Goal: Task Accomplishment & Management: Use online tool/utility

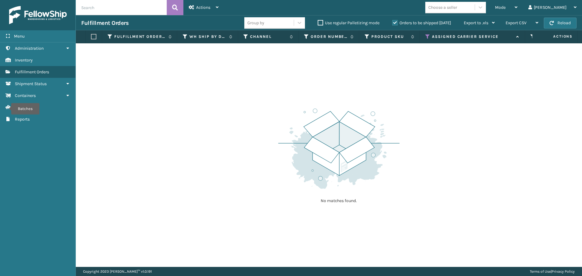
click at [426, 37] on icon at bounding box center [427, 36] width 5 height 5
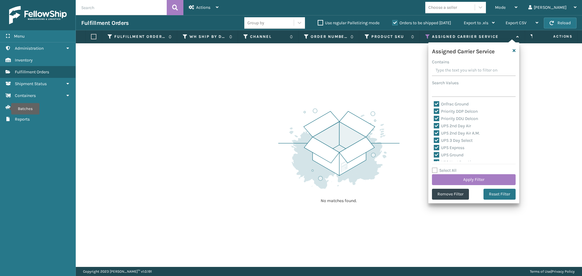
click at [434, 169] on label "Select All" at bounding box center [444, 170] width 25 height 5
click at [434, 168] on input "Select All" at bounding box center [477, 167] width 91 height 1
checkbox input "true"
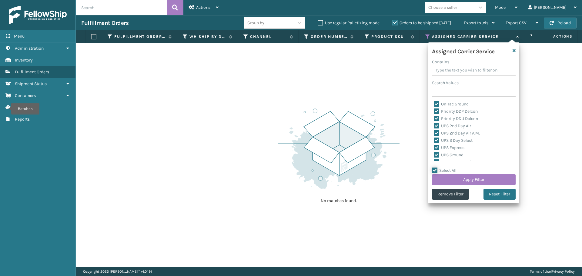
checkbox input "true"
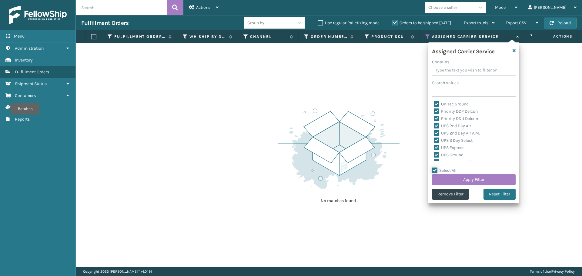
checkbox input "true"
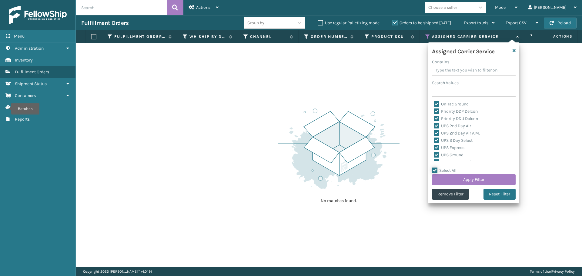
checkbox input "true"
click at [434, 169] on label "Select All" at bounding box center [444, 170] width 25 height 5
click at [434, 168] on input "Select All" at bounding box center [477, 167] width 91 height 1
checkbox input "false"
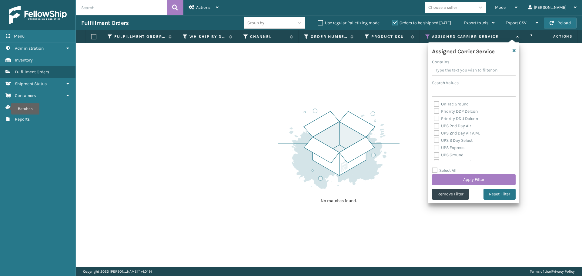
checkbox input "false"
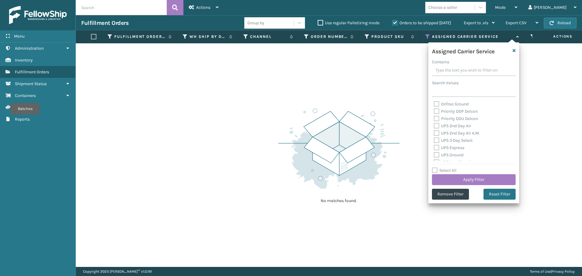
checkbox input "false"
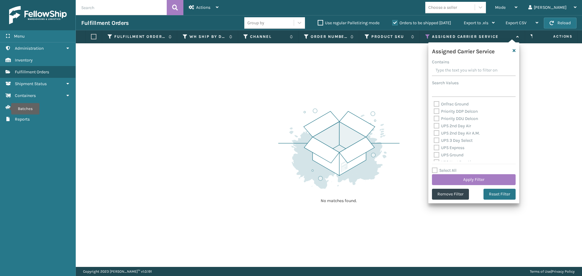
checkbox input "false"
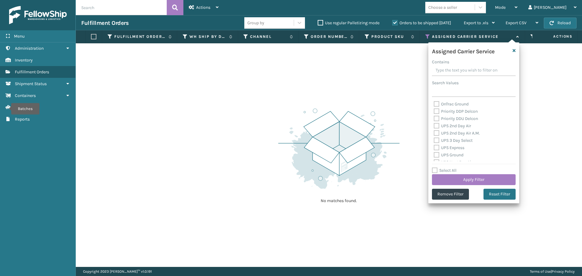
checkbox input "false"
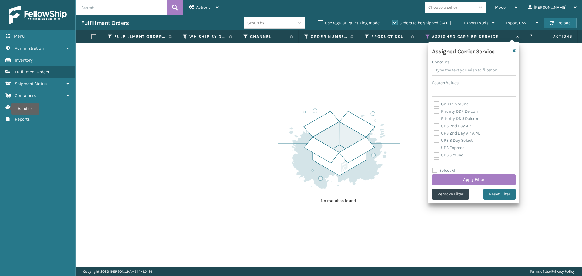
checkbox input "false"
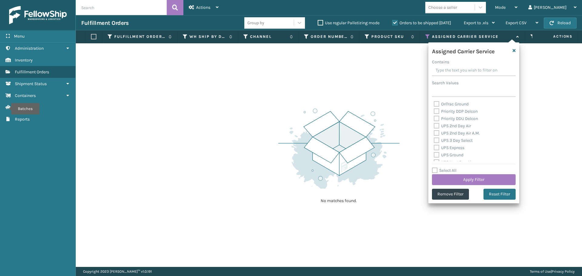
checkbox input "false"
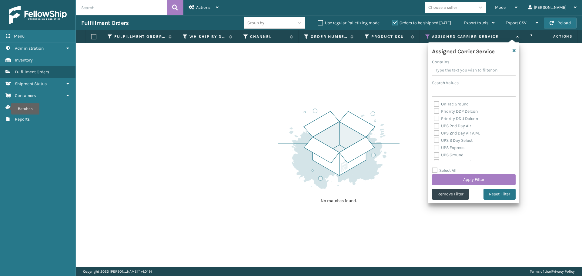
checkbox input "false"
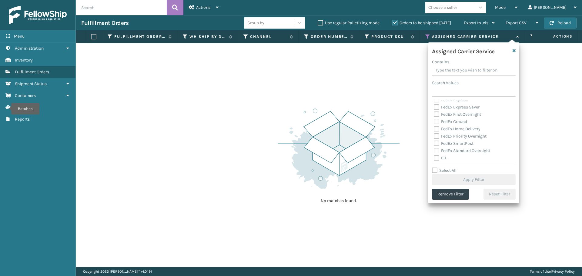
scroll to position [187, 0]
click at [435, 160] on div "LTL" at bounding box center [474, 157] width 80 height 7
click at [436, 158] on label "LTL" at bounding box center [440, 157] width 13 height 5
click at [434, 158] on input "LTL" at bounding box center [434, 156] width 0 height 4
checkbox input "true"
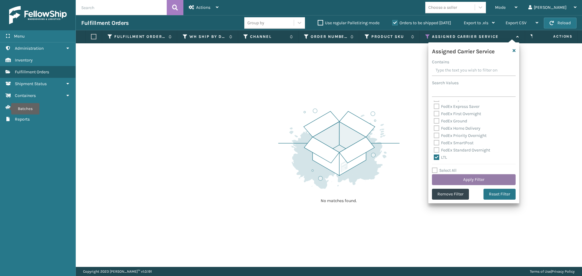
click at [453, 179] on button "Apply Filter" at bounding box center [474, 179] width 84 height 11
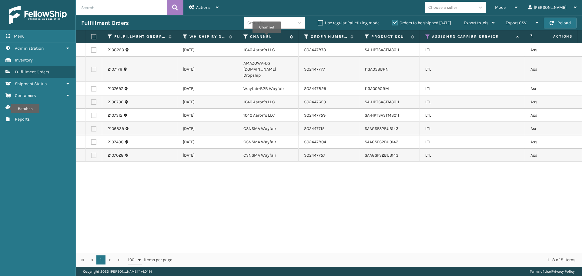
click at [266, 37] on label "Channel" at bounding box center [268, 36] width 37 height 5
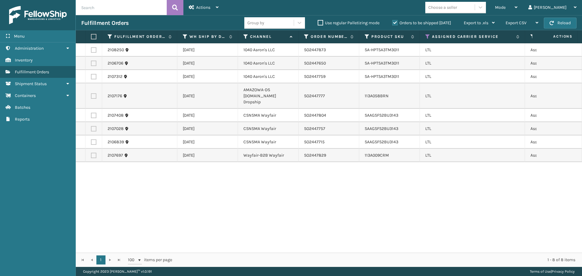
drag, startPoint x: 95, startPoint y: 110, endPoint x: 94, endPoint y: 113, distance: 3.3
click at [95, 113] on label at bounding box center [93, 115] width 5 height 5
click at [91, 113] on input "checkbox" at bounding box center [91, 115] width 0 height 4
checkbox input "true"
click at [92, 126] on label at bounding box center [93, 128] width 5 height 5
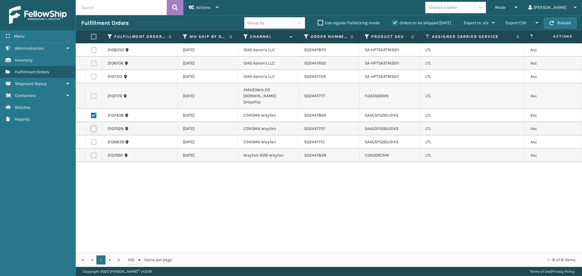
click at [91, 126] on input "checkbox" at bounding box center [91, 128] width 0 height 4
checkbox input "true"
click at [93, 139] on label at bounding box center [93, 141] width 5 height 5
click at [91, 139] on input "checkbox" at bounding box center [91, 141] width 0 height 4
checkbox input "true"
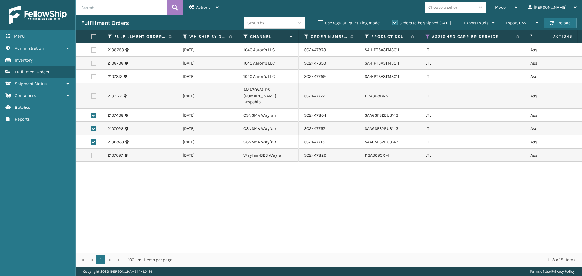
click at [93, 154] on td at bounding box center [93, 155] width 17 height 13
click at [93, 153] on label at bounding box center [93, 155] width 5 height 5
click at [91, 153] on input "checkbox" at bounding box center [91, 155] width 0 height 4
checkbox input "true"
click at [196, 8] on div "Actions" at bounding box center [204, 7] width 30 height 15
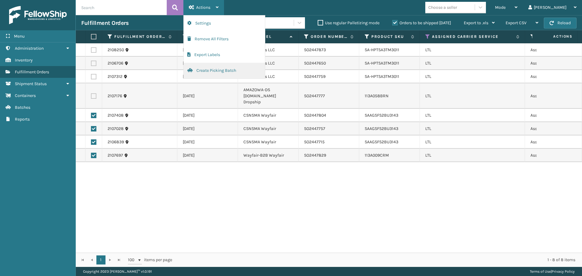
click at [213, 74] on button "Create Picking Batch" at bounding box center [224, 71] width 81 height 16
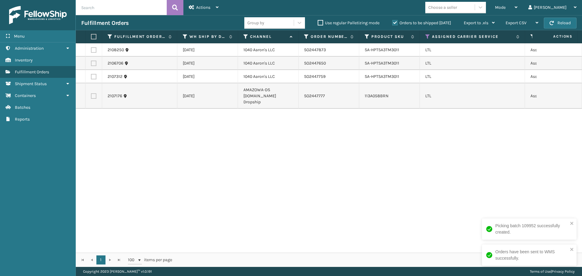
click at [94, 50] on label at bounding box center [93, 49] width 5 height 5
click at [91, 50] on input "checkbox" at bounding box center [91, 49] width 0 height 4
checkbox input "true"
click at [94, 63] on label at bounding box center [93, 63] width 5 height 5
click at [91, 63] on input "checkbox" at bounding box center [91, 63] width 0 height 4
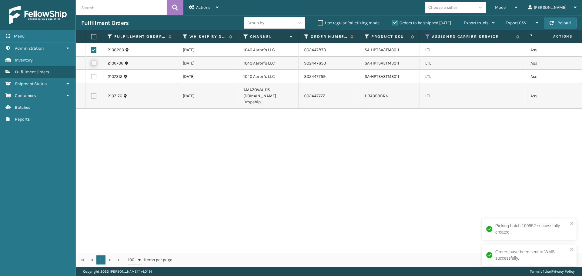
checkbox input "true"
click at [92, 75] on label at bounding box center [93, 76] width 5 height 5
click at [91, 75] on input "checkbox" at bounding box center [91, 76] width 0 height 4
checkbox input "true"
click at [213, 2] on div "Actions" at bounding box center [204, 7] width 30 height 15
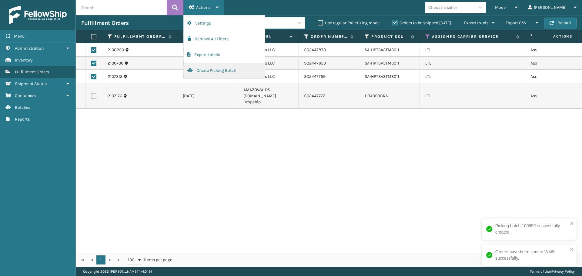
click at [225, 70] on button "Create Picking Batch" at bounding box center [224, 71] width 81 height 16
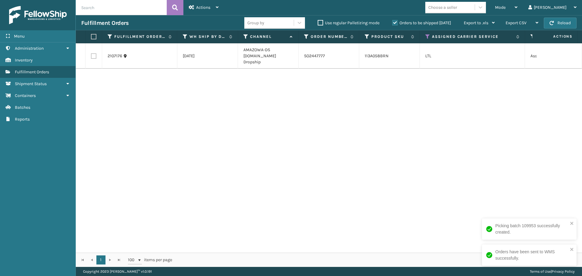
click at [95, 53] on label at bounding box center [93, 55] width 5 height 5
click at [91, 53] on input "checkbox" at bounding box center [91, 55] width 0 height 4
checkbox input "true"
click at [211, 7] on div "Actions" at bounding box center [204, 7] width 30 height 15
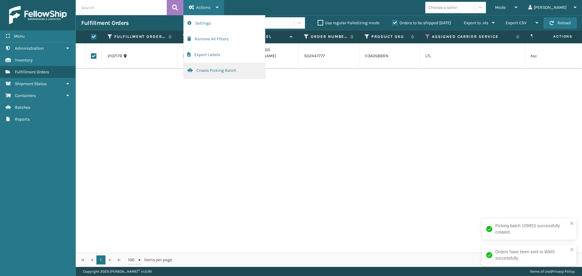
click at [227, 69] on button "Create Picking Batch" at bounding box center [224, 71] width 81 height 16
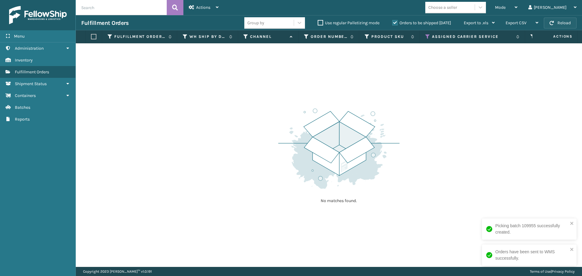
click at [564, 22] on button "Reload" at bounding box center [560, 23] width 33 height 11
click at [425, 37] on icon at bounding box center [427, 36] width 5 height 5
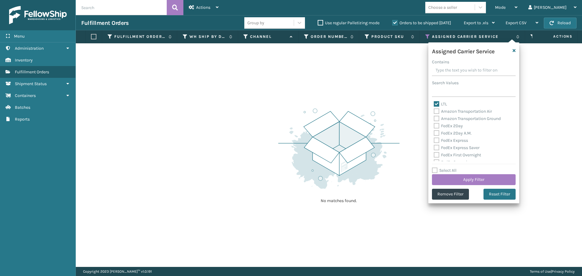
click at [438, 103] on label "LTL" at bounding box center [440, 104] width 13 height 5
click at [434, 103] on input "LTL" at bounding box center [434, 103] width 0 height 4
checkbox input "false"
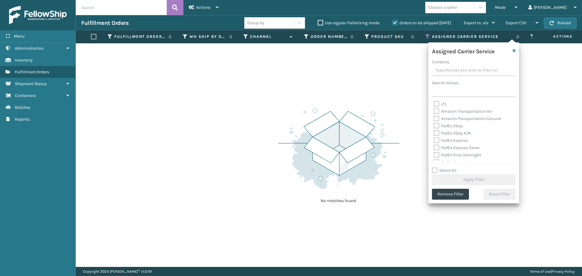
click at [434, 111] on label "Amazon Transportation Air" at bounding box center [463, 111] width 58 height 5
click at [434, 111] on input "Amazon Transportation Air" at bounding box center [434, 110] width 0 height 4
checkbox input "true"
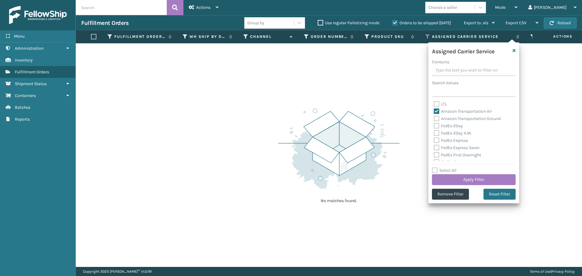
click at [436, 118] on label "Amazon Transportation Ground" at bounding box center [467, 118] width 67 height 5
click at [434, 118] on input "Amazon Transportation Ground" at bounding box center [434, 117] width 0 height 4
checkbox input "true"
click at [454, 183] on button "Apply Filter" at bounding box center [474, 179] width 84 height 11
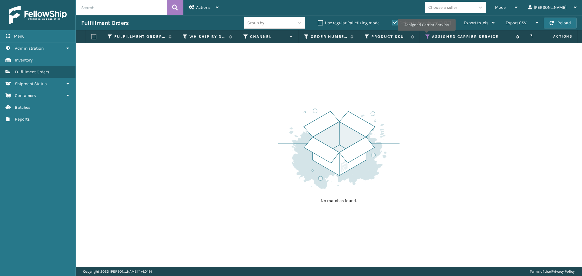
click at [426, 35] on icon at bounding box center [427, 36] width 5 height 5
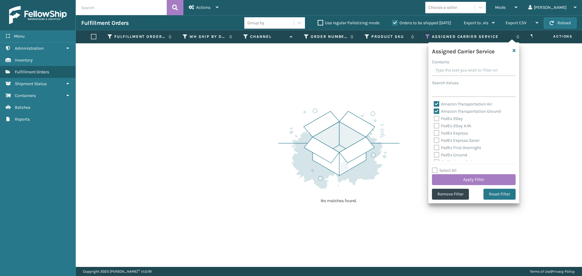
click at [435, 105] on label "Amazon Transportation Air" at bounding box center [463, 104] width 58 height 5
click at [434, 105] on input "Amazon Transportation Air" at bounding box center [434, 103] width 0 height 4
checkbox input "false"
click at [436, 110] on label "Amazon Transportation Ground" at bounding box center [467, 111] width 67 height 5
click at [434, 110] on input "Amazon Transportation Ground" at bounding box center [434, 110] width 0 height 4
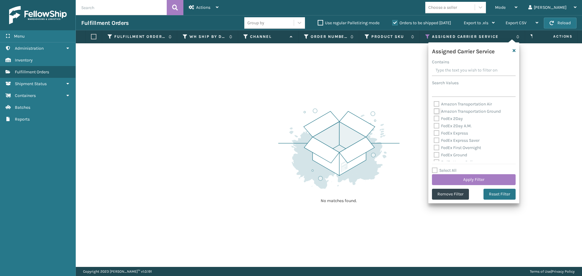
checkbox input "false"
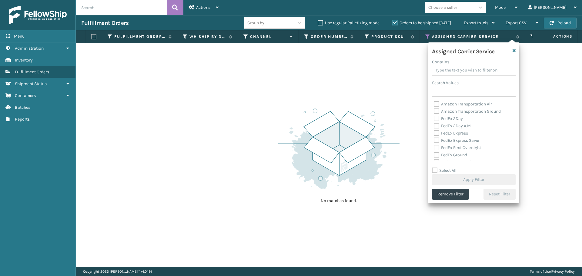
click at [436, 120] on label "FedEx 2Day" at bounding box center [448, 118] width 29 height 5
click at [434, 119] on input "FedEx 2Day" at bounding box center [434, 117] width 0 height 4
checkbox input "true"
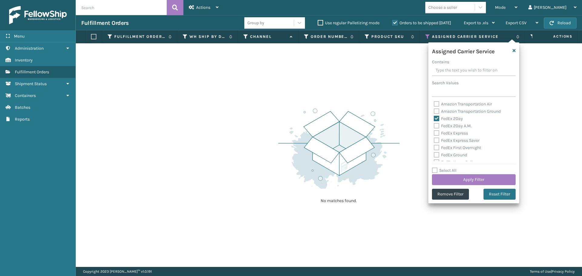
click at [437, 128] on label "FedEx 2Day A.M." at bounding box center [453, 125] width 38 height 5
click at [434, 126] on input "FedEx 2Day A.M." at bounding box center [434, 124] width 0 height 4
checkbox input "true"
click at [437, 135] on label "FedEx Express" at bounding box center [451, 133] width 34 height 5
click at [434, 134] on input "FedEx Express" at bounding box center [434, 132] width 0 height 4
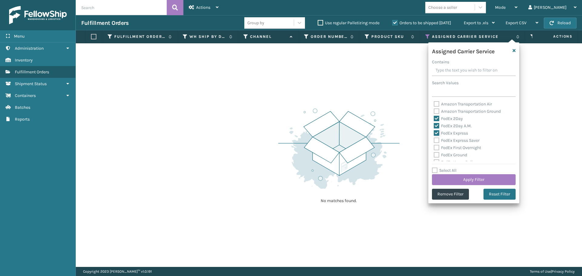
checkbox input "true"
click at [435, 142] on label "FedEx Express Saver" at bounding box center [457, 140] width 46 height 5
click at [434, 141] on input "FedEx Express Saver" at bounding box center [434, 139] width 0 height 4
checkbox input "true"
click at [436, 147] on label "FedEx First Overnight" at bounding box center [457, 147] width 47 height 5
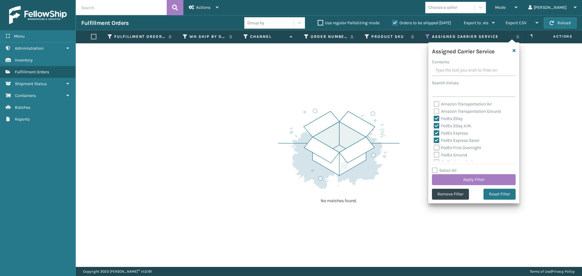
click at [434, 147] on input "FedEx First Overnight" at bounding box center [434, 146] width 0 height 4
checkbox input "true"
click at [436, 157] on label "FedEx Ground" at bounding box center [450, 154] width 33 height 5
click at [434, 155] on input "FedEx Ground" at bounding box center [434, 153] width 0 height 4
checkbox input "true"
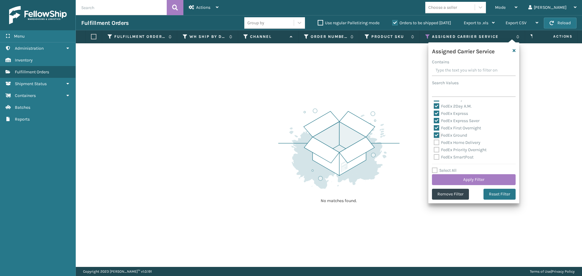
scroll to position [30, 0]
click at [437, 133] on label "FedEx Home Delivery" at bounding box center [457, 131] width 47 height 5
click at [434, 132] on input "FedEx Home Delivery" at bounding box center [434, 130] width 0 height 4
checkbox input "true"
click at [436, 139] on label "FedEx Priority Overnight" at bounding box center [460, 139] width 53 height 5
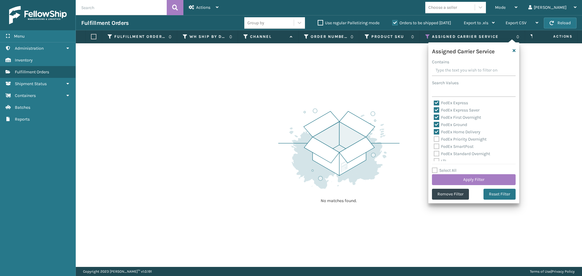
click at [434, 139] on input "FedEx Priority Overnight" at bounding box center [434, 138] width 0 height 4
checkbox input "true"
click at [436, 149] on label "FedEx SmartPost" at bounding box center [454, 146] width 40 height 5
click at [434, 147] on input "FedEx SmartPost" at bounding box center [434, 145] width 0 height 4
checkbox input "true"
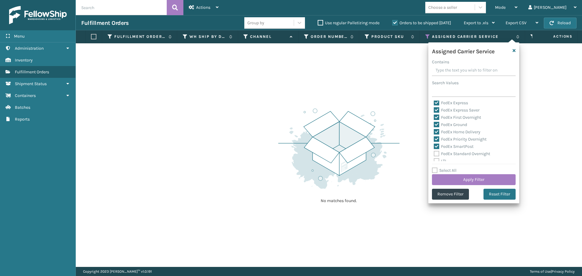
click at [436, 154] on label "FedEx Standard Overnight" at bounding box center [462, 153] width 56 height 5
click at [434, 154] on input "FedEx Standard Overnight" at bounding box center [434, 152] width 0 height 4
checkbox input "true"
click at [450, 178] on button "Apply Filter" at bounding box center [474, 179] width 84 height 11
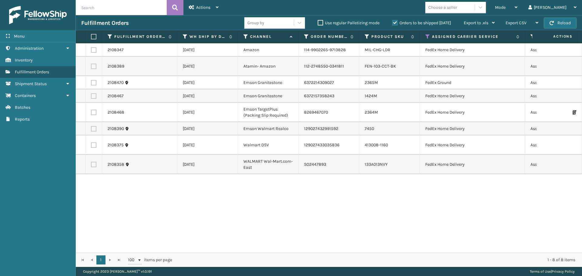
click at [91, 38] on label at bounding box center [93, 36] width 4 height 5
click at [91, 38] on input "checkbox" at bounding box center [91, 37] width 0 height 4
checkbox input "true"
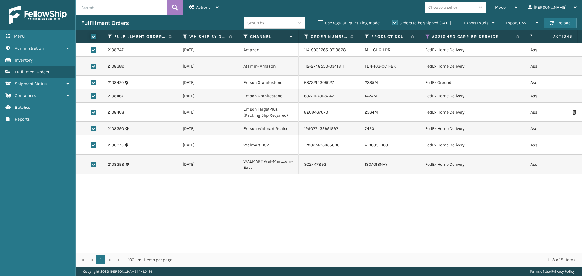
checkbox input "true"
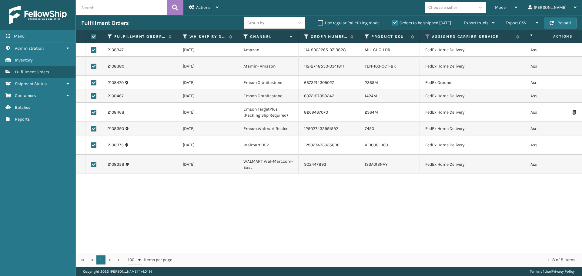
checkbox input "true"
click at [200, 6] on span "Actions" at bounding box center [203, 7] width 14 height 5
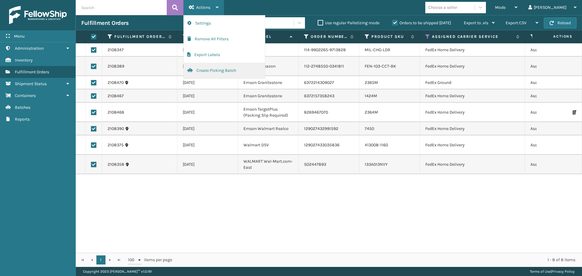
click at [205, 68] on button "Create Picking Batch" at bounding box center [224, 71] width 81 height 16
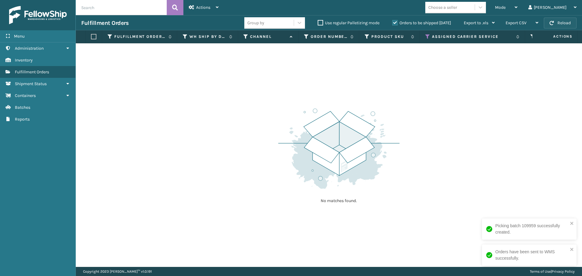
click at [552, 24] on span "button" at bounding box center [551, 23] width 4 height 4
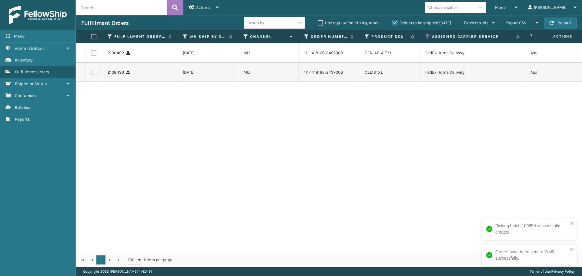
click at [552, 24] on span "button" at bounding box center [551, 23] width 4 height 4
click at [552, 25] on span "button" at bounding box center [551, 23] width 4 height 4
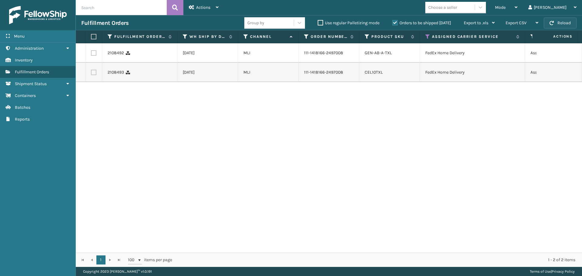
click at [563, 20] on button "Reload" at bounding box center [560, 23] width 33 height 11
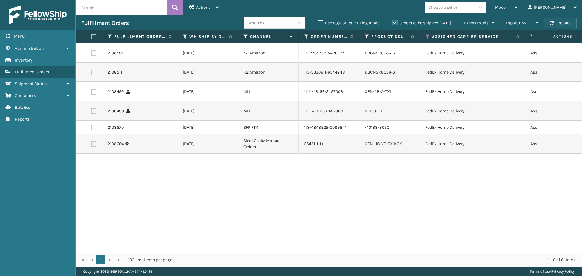
click at [568, 22] on button "Reload" at bounding box center [560, 23] width 33 height 11
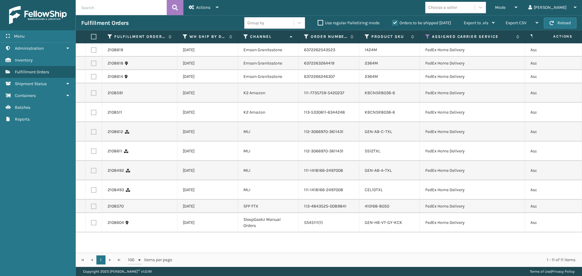
click at [568, 22] on button "Reload" at bounding box center [560, 23] width 33 height 11
click at [93, 35] on label at bounding box center [93, 36] width 4 height 5
click at [91, 35] on input "checkbox" at bounding box center [91, 37] width 0 height 4
checkbox input "true"
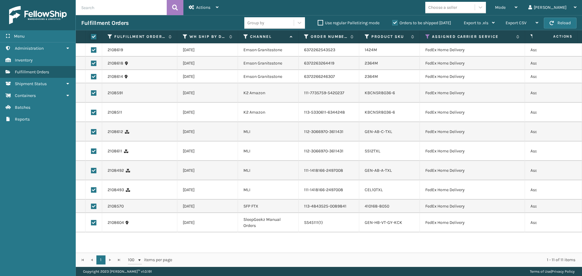
checkbox input "true"
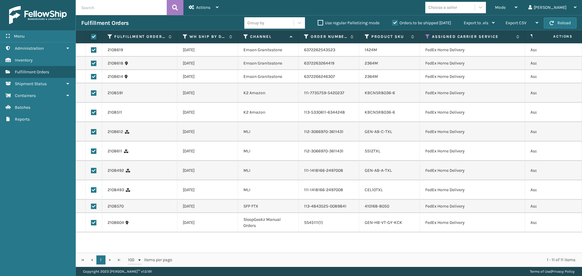
checkbox input "true"
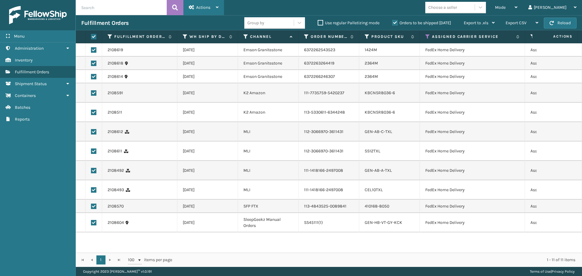
click at [208, 9] on span "Actions" at bounding box center [203, 7] width 14 height 5
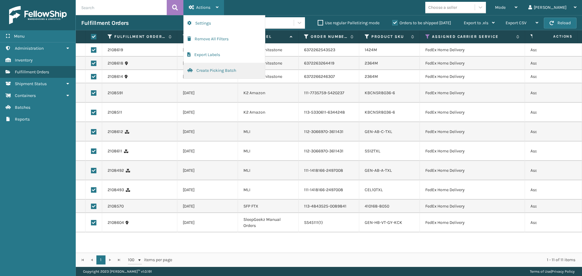
click at [213, 69] on button "Create Picking Batch" at bounding box center [224, 71] width 81 height 16
